Goal: Complete application form

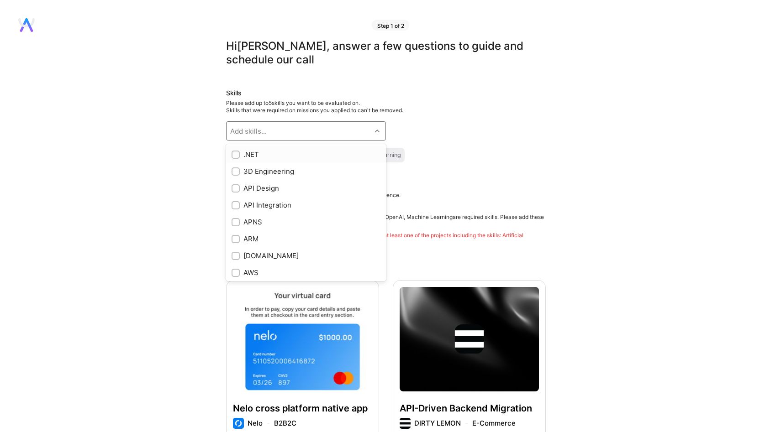
click at [279, 136] on div "Add skills..." at bounding box center [298, 131] width 145 height 18
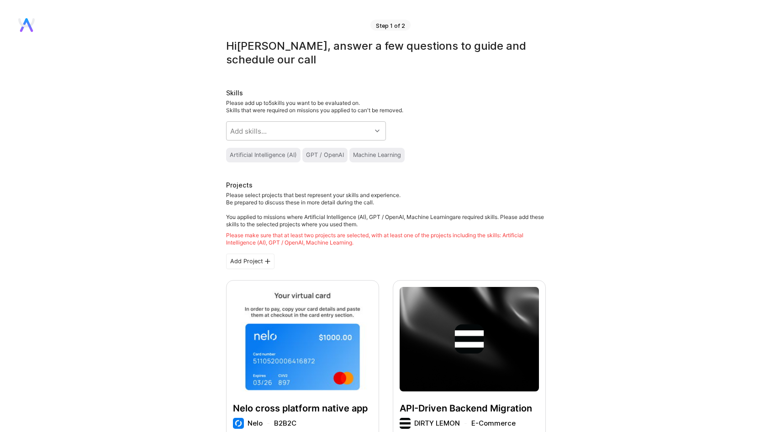
click at [238, 157] on div "Artificial Intelligence (AI)" at bounding box center [263, 155] width 67 height 7
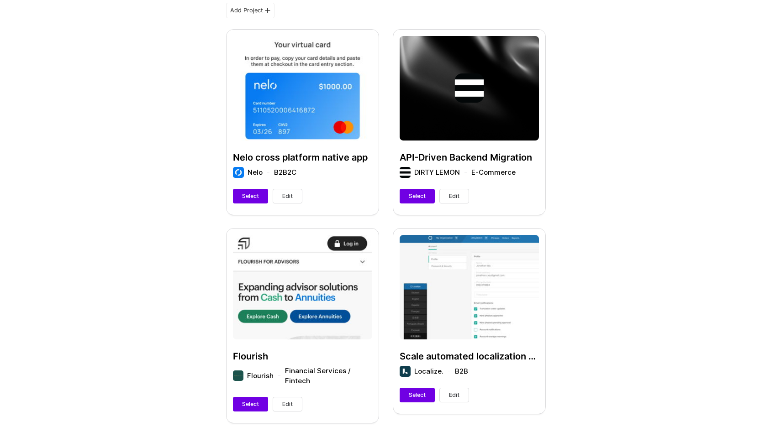
scroll to position [276, 0]
